Goal: Information Seeking & Learning: Learn about a topic

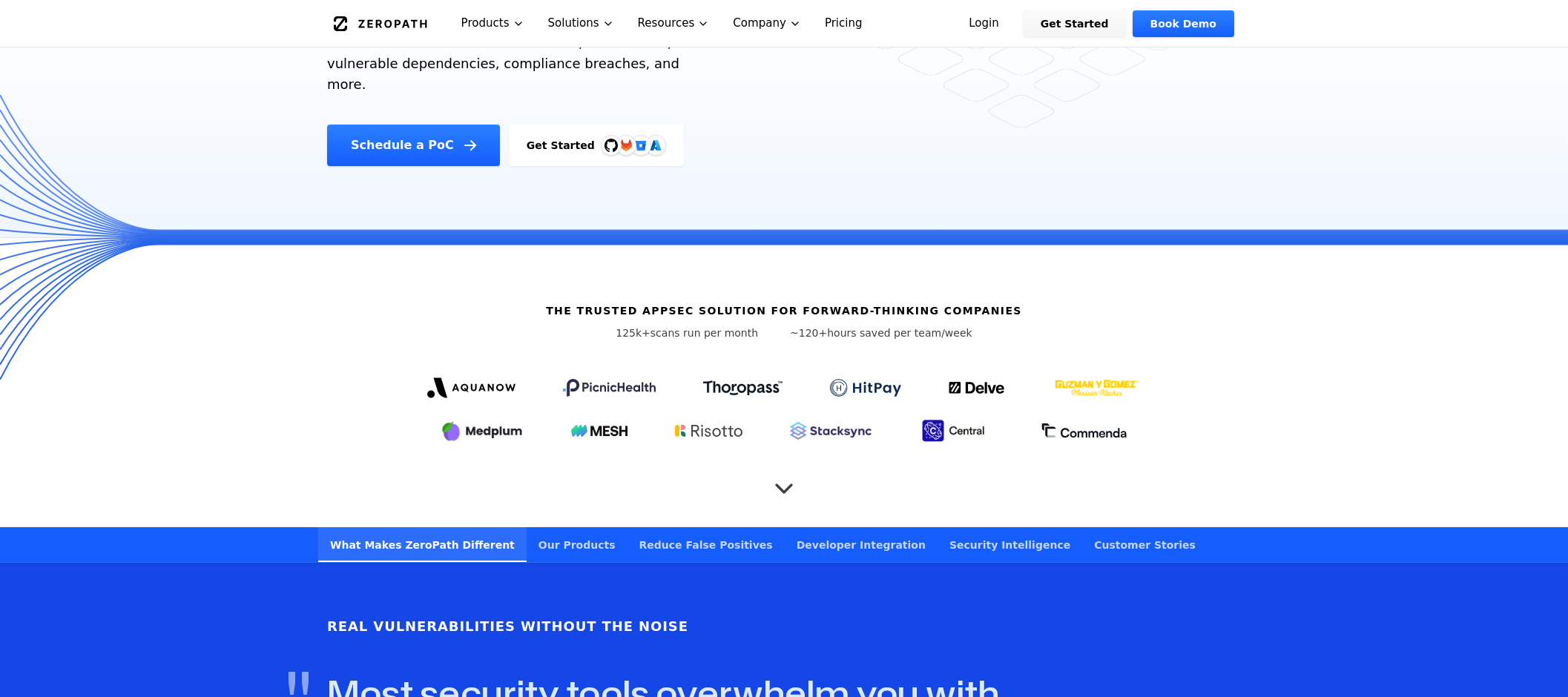
scroll to position [371, 0]
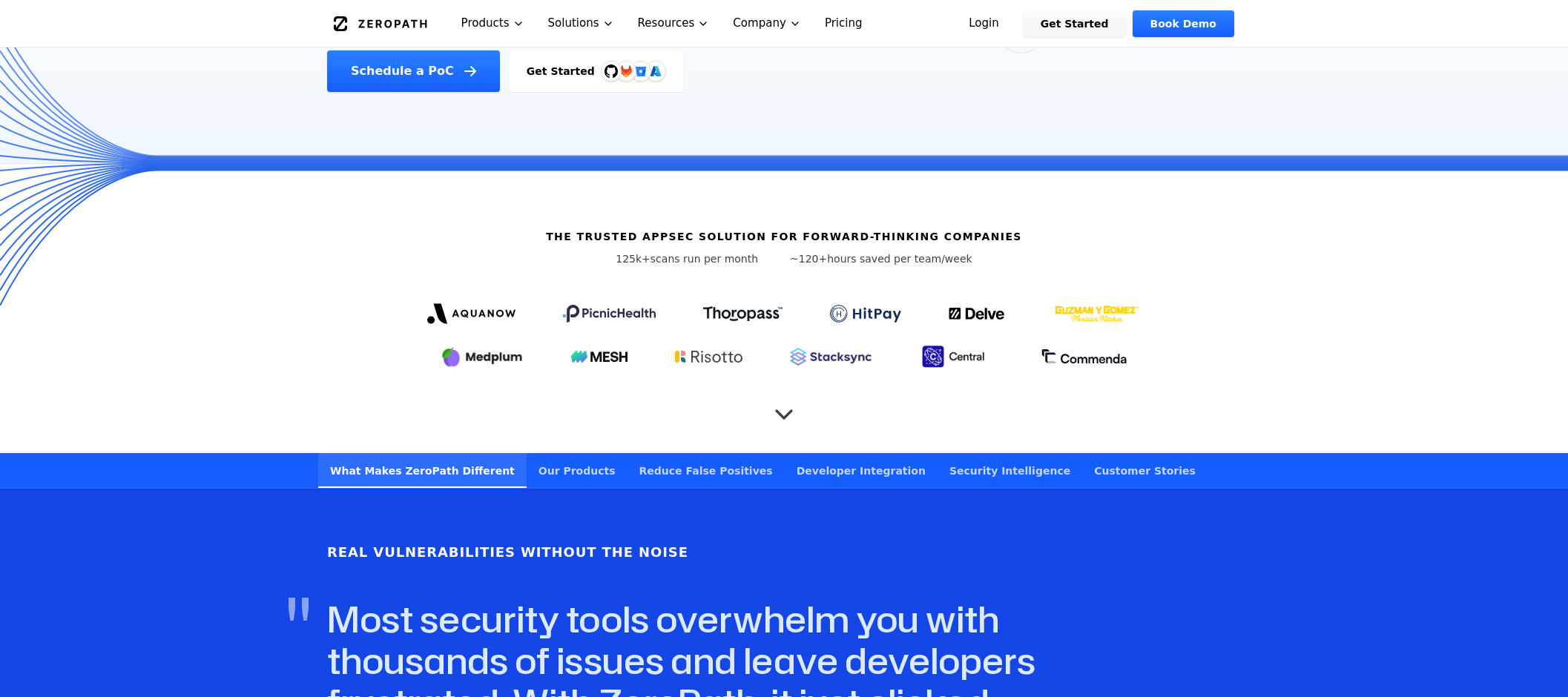
click at [783, 409] on icon "Scroll to next section" at bounding box center [784, 413] width 15 height 7
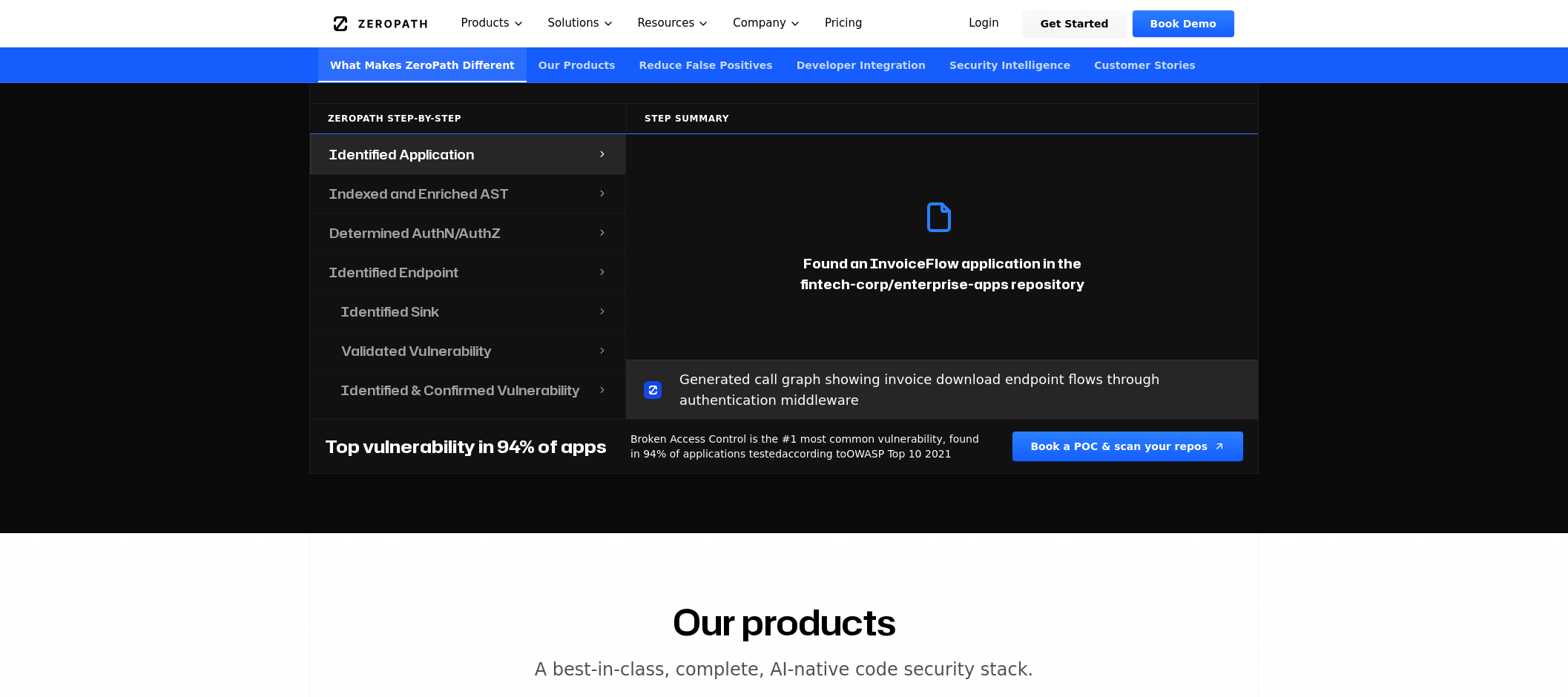
scroll to position [1706, 0]
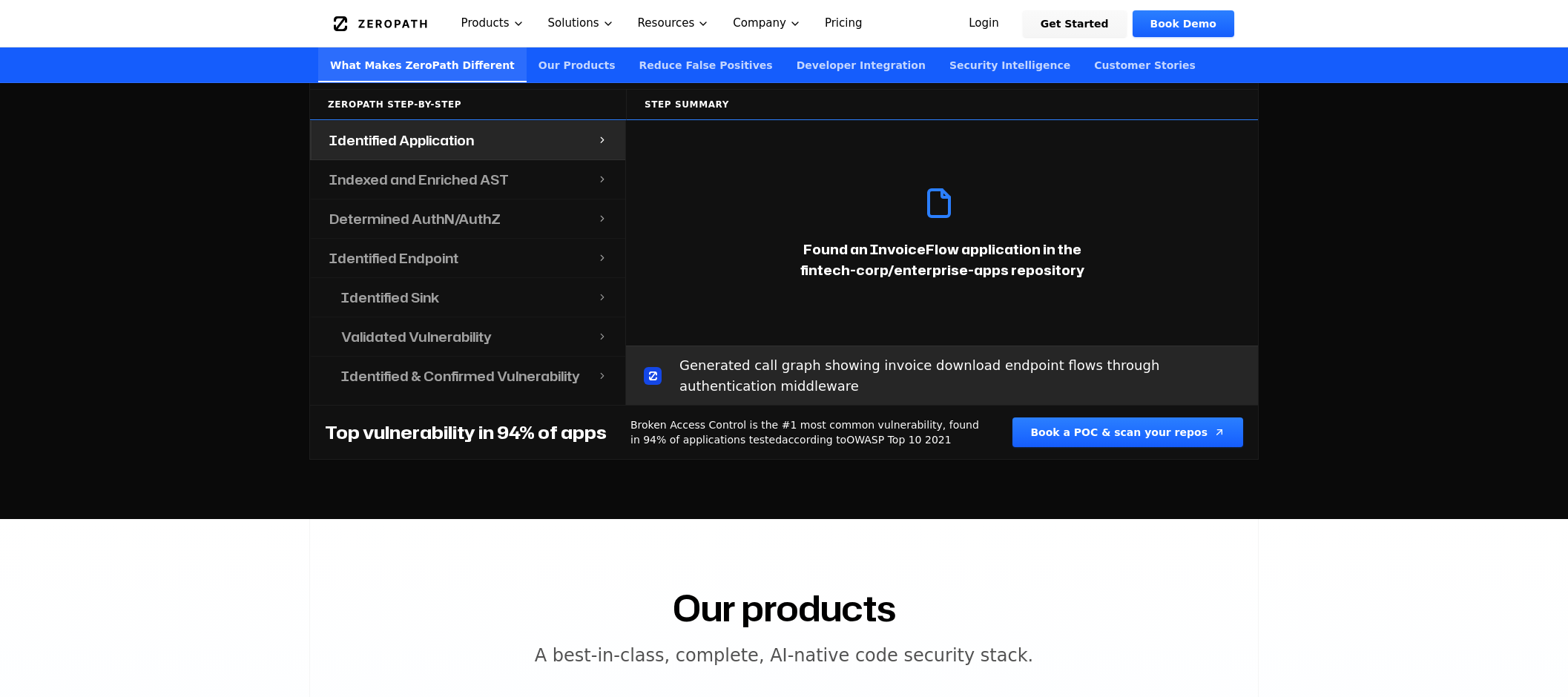
click at [368, 287] on h4 "Identified Sink" at bounding box center [390, 297] width 98 height 21
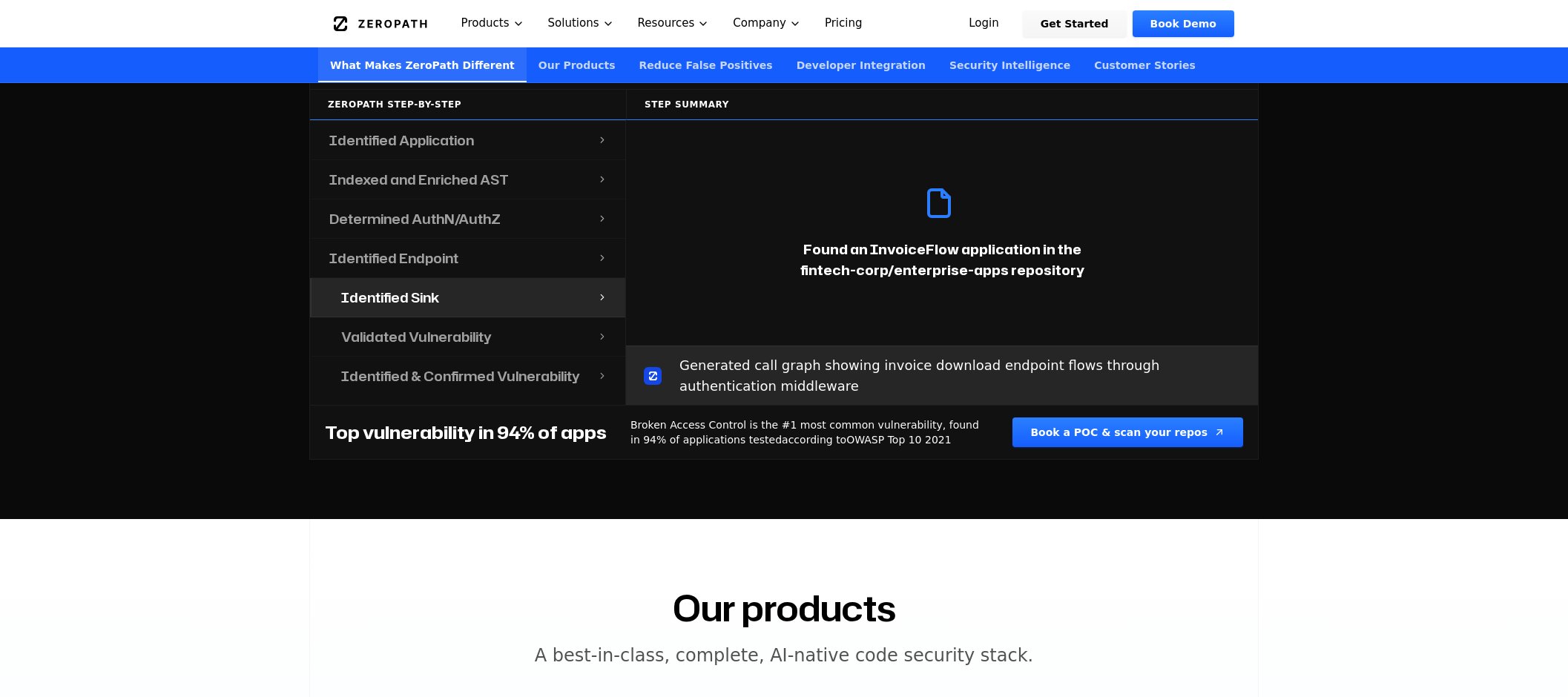
click at [608, 279] on button "Identified Sink" at bounding box center [467, 297] width 315 height 40
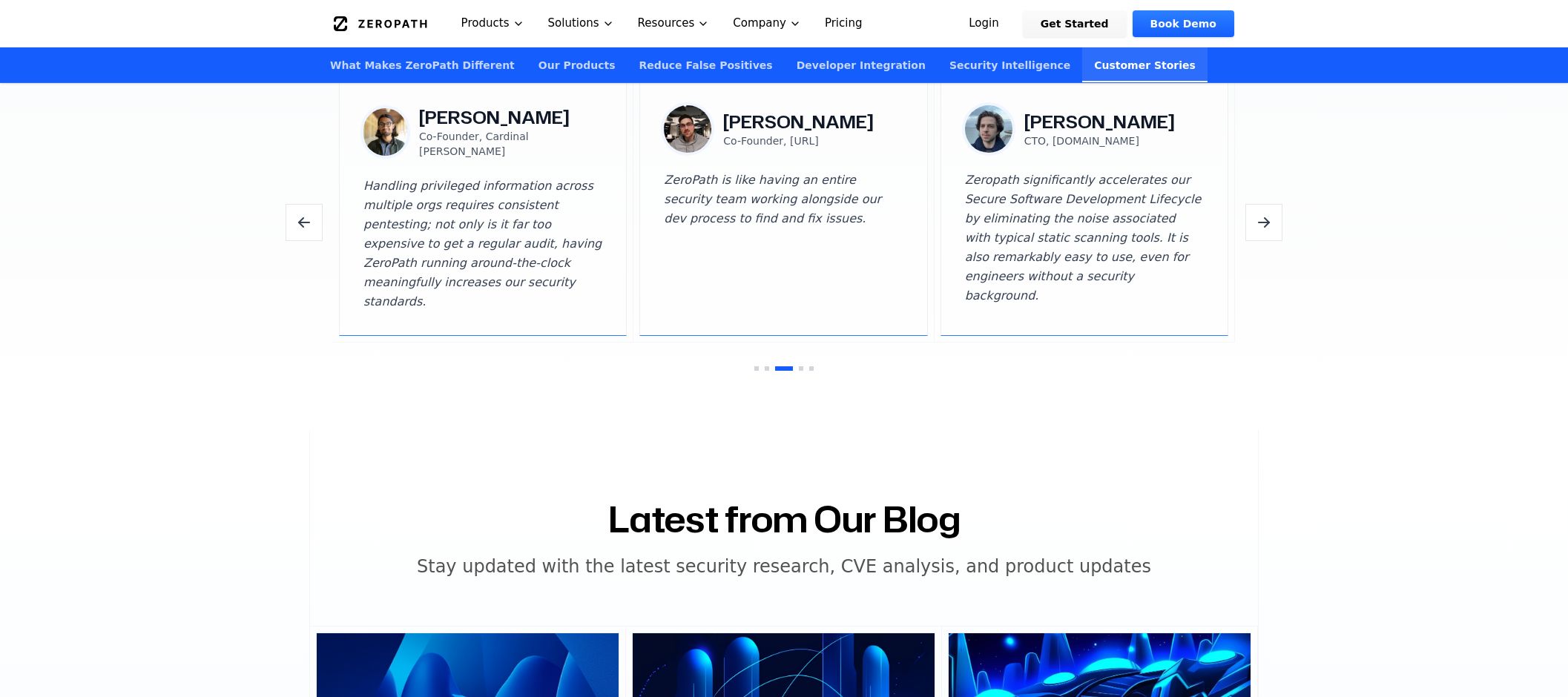
scroll to position [4599, 0]
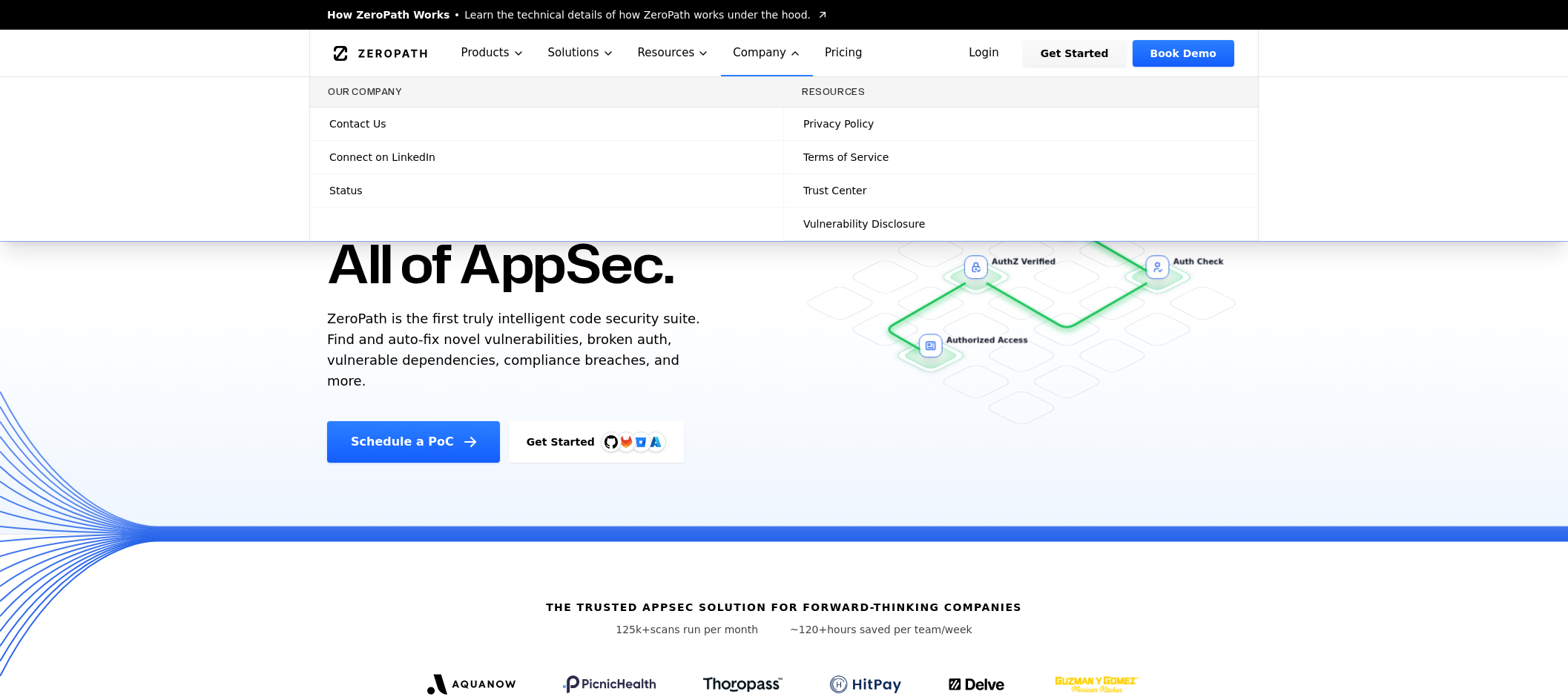
click at [756, 15] on link "How ZeroPath Works Learn the technical details of how ZeroPath works under the …" at bounding box center [578, 15] width 502 height 15
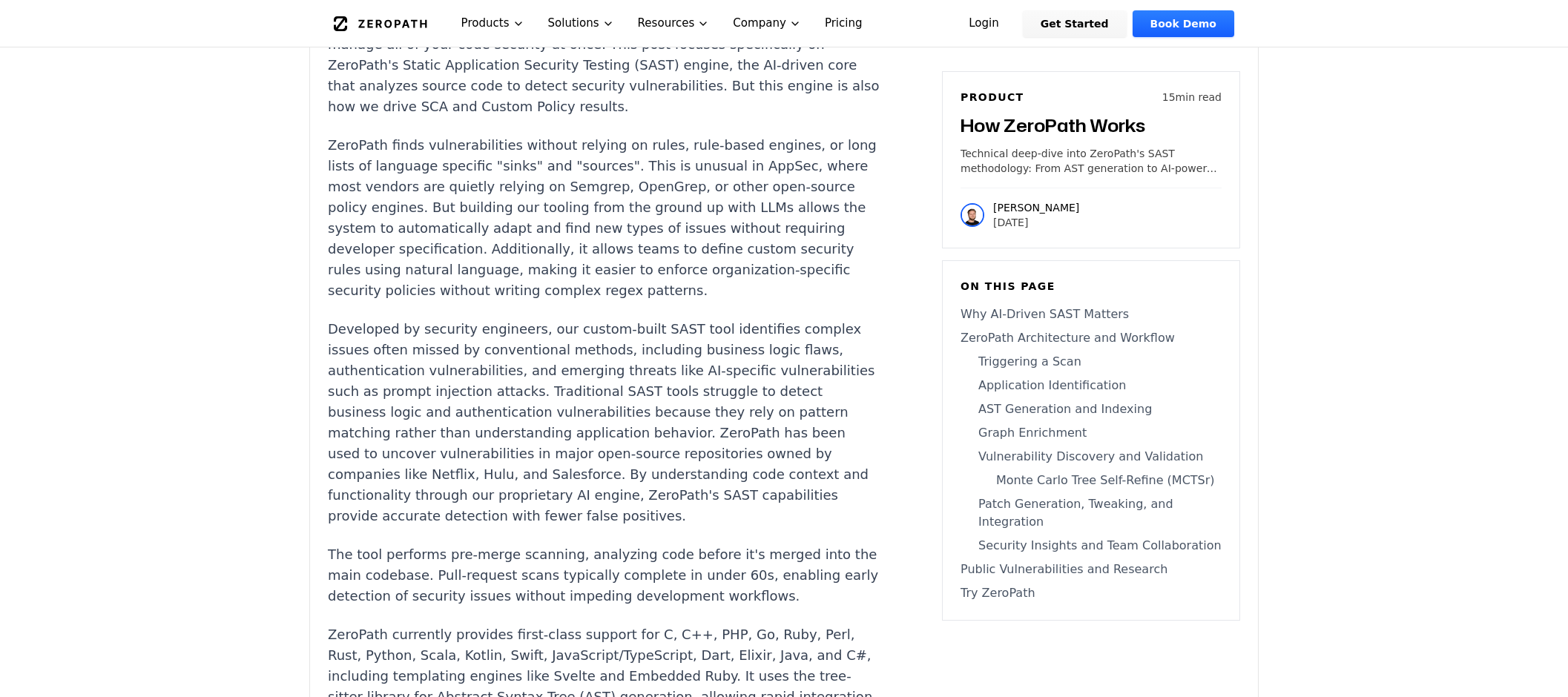
scroll to position [816, 0]
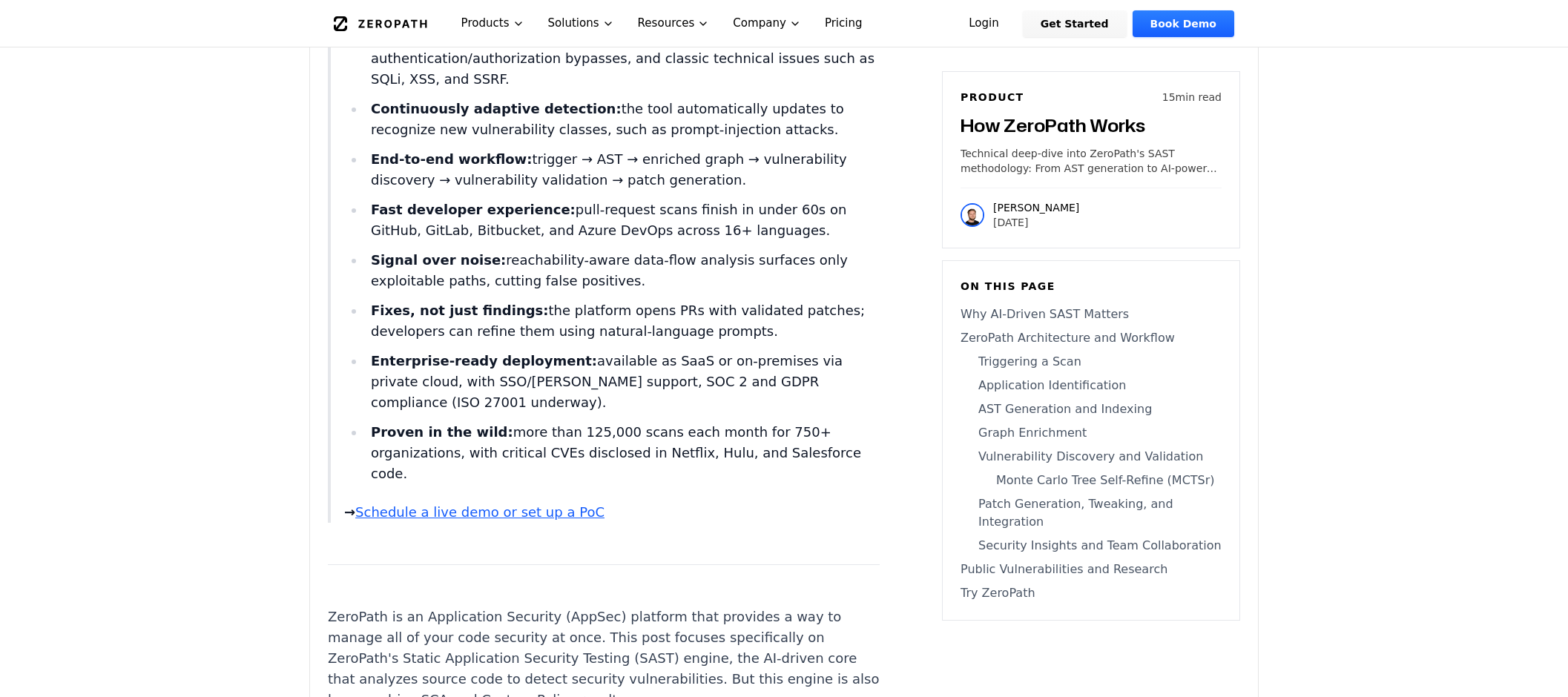
drag, startPoint x: 645, startPoint y: 452, endPoint x: 431, endPoint y: 471, distance: 214.8
click at [431, 473] on li "Proven in the wild: more than 125,000 scans each month for 750+ organizations, …" at bounding box center [622, 453] width 515 height 63
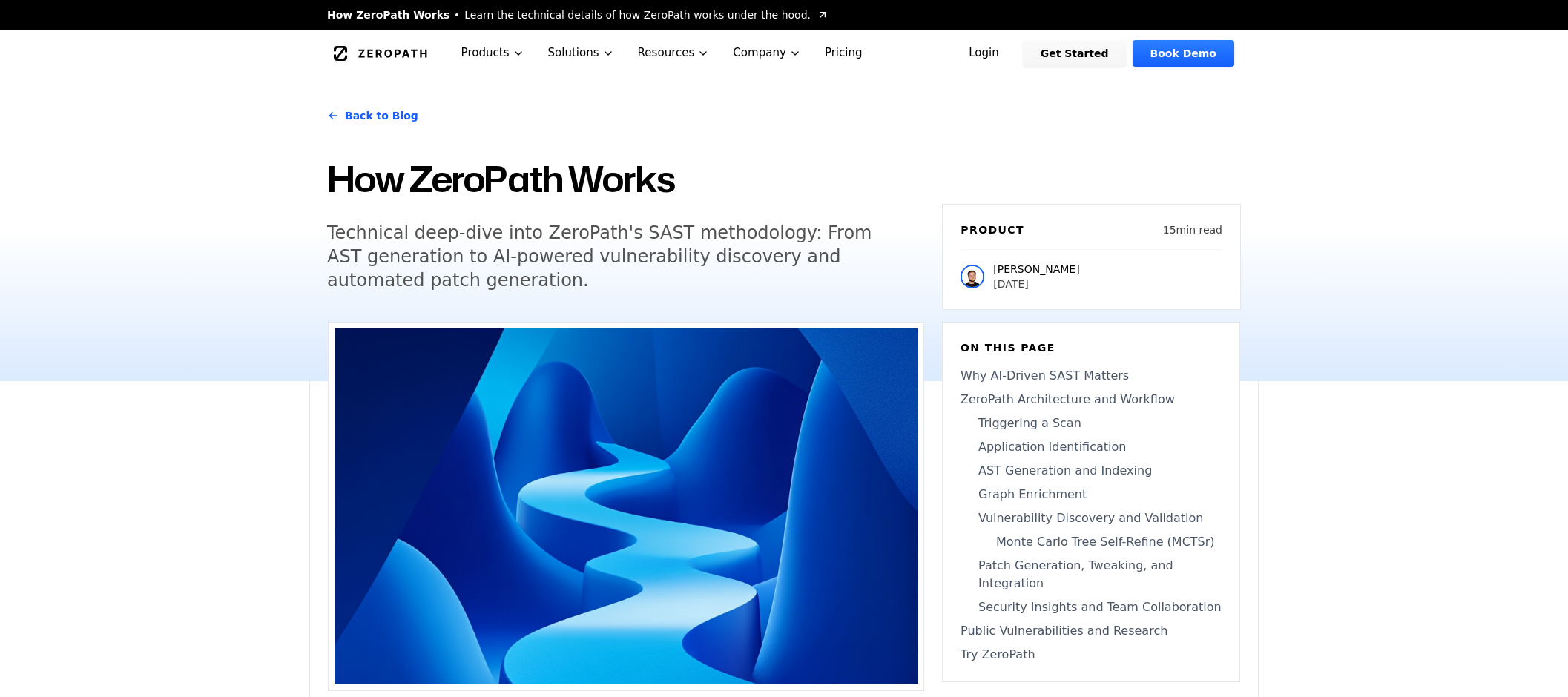
click at [385, 53] on icon "Global" at bounding box center [393, 53] width 69 height 8
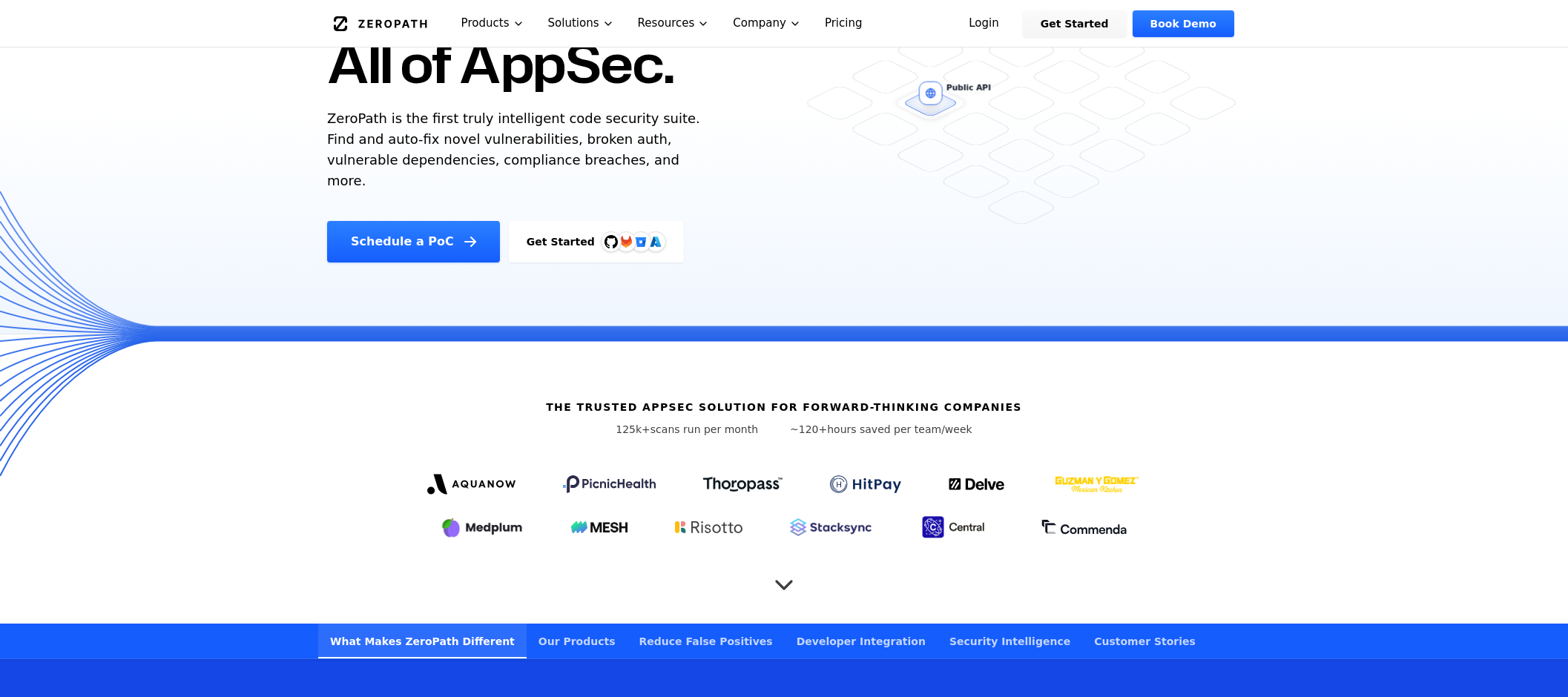
scroll to position [223, 0]
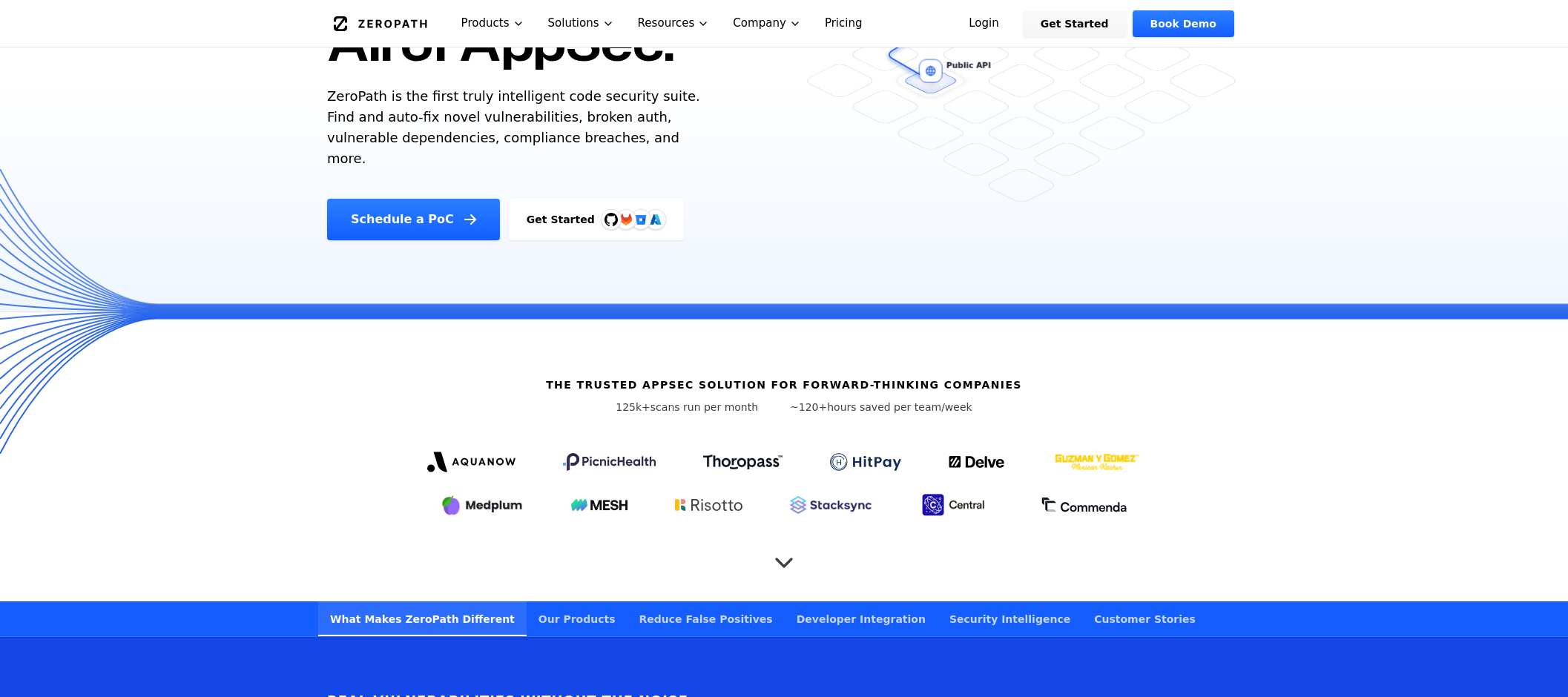
click at [788, 540] on icon "Scroll to next section" at bounding box center [784, 555] width 30 height 30
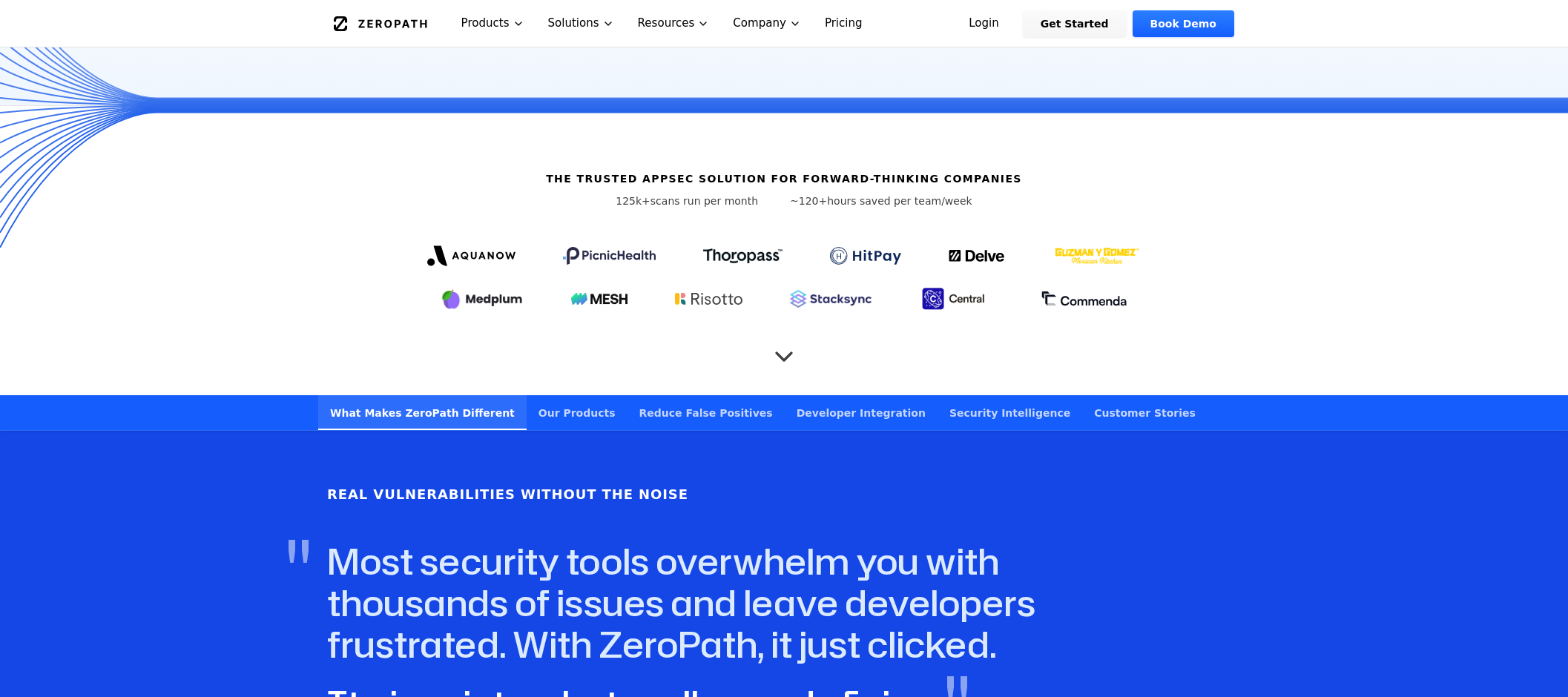
scroll to position [320, 0]
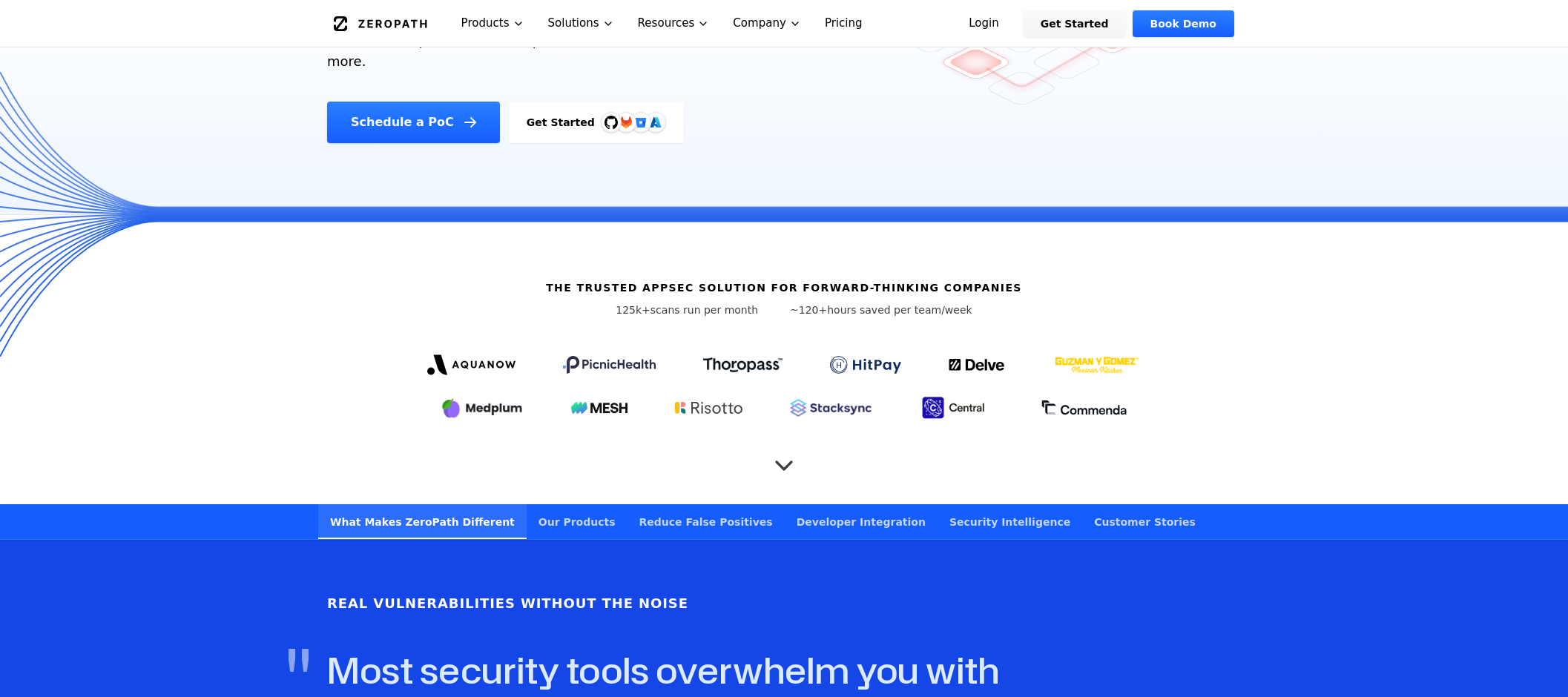
click at [549, 505] on link "Our Products" at bounding box center [576, 522] width 101 height 35
